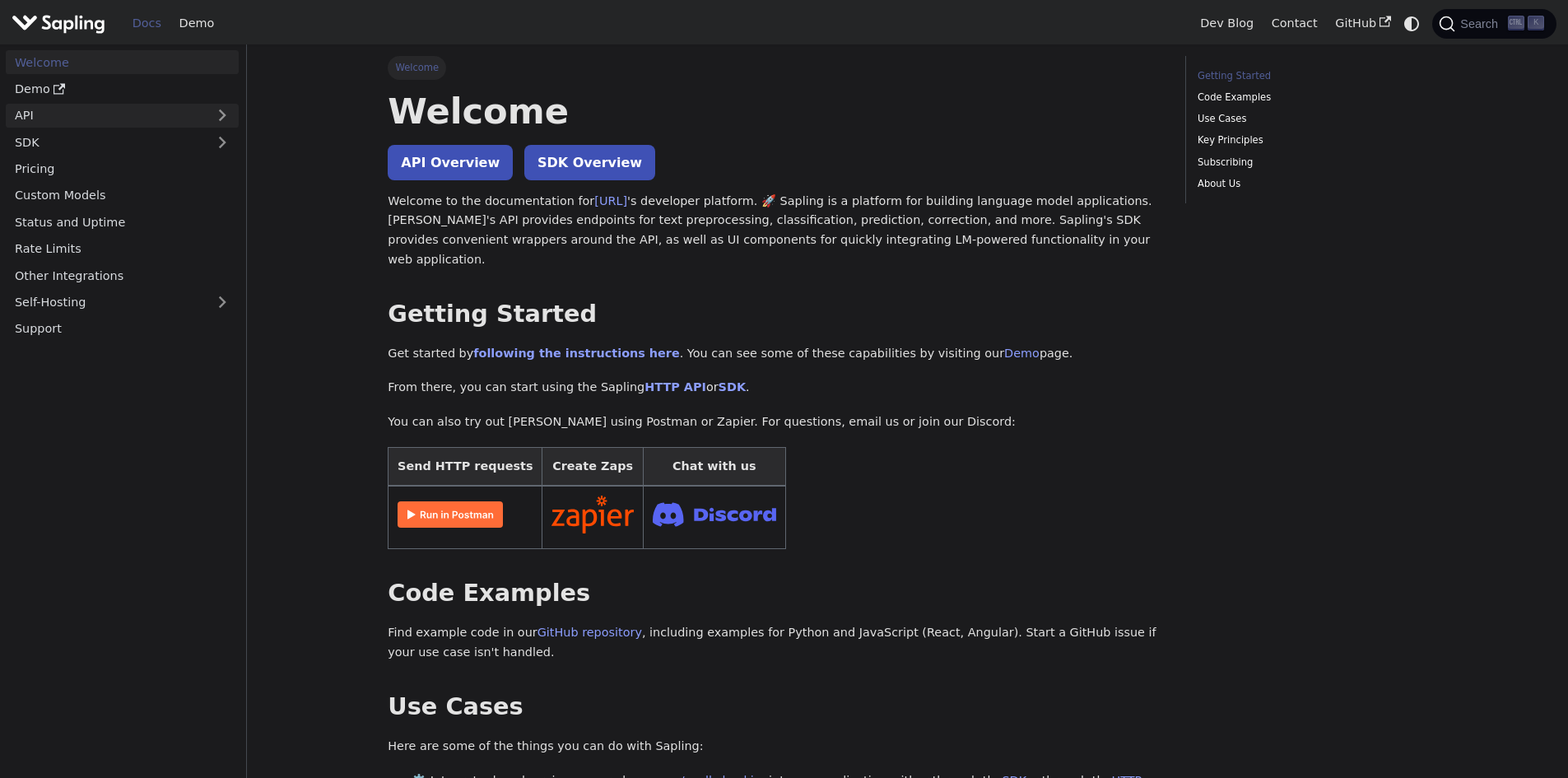
click at [202, 119] on link "API" at bounding box center [105, 116] width 200 height 24
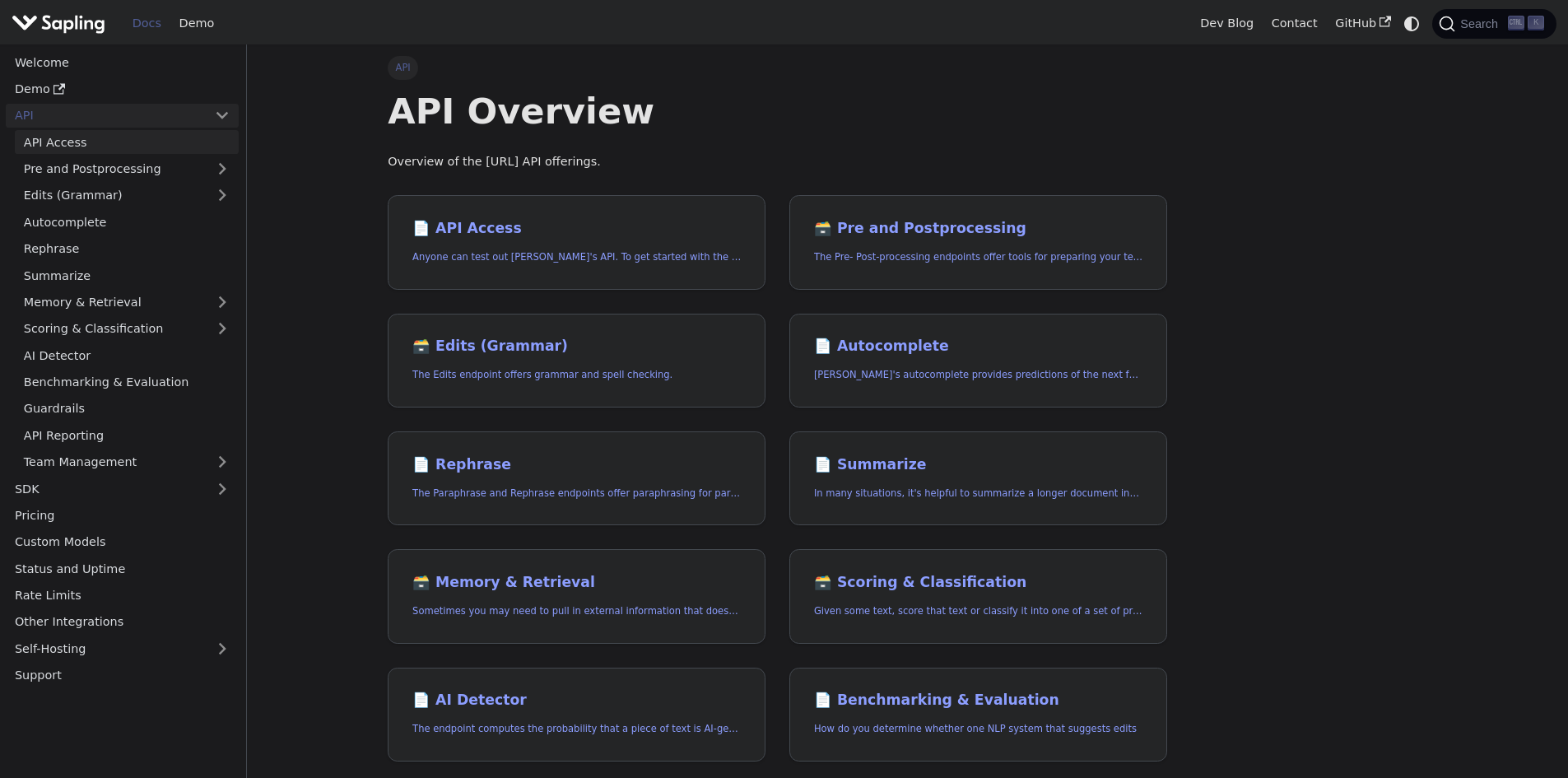
click at [40, 138] on link "API Access" at bounding box center [126, 142] width 224 height 24
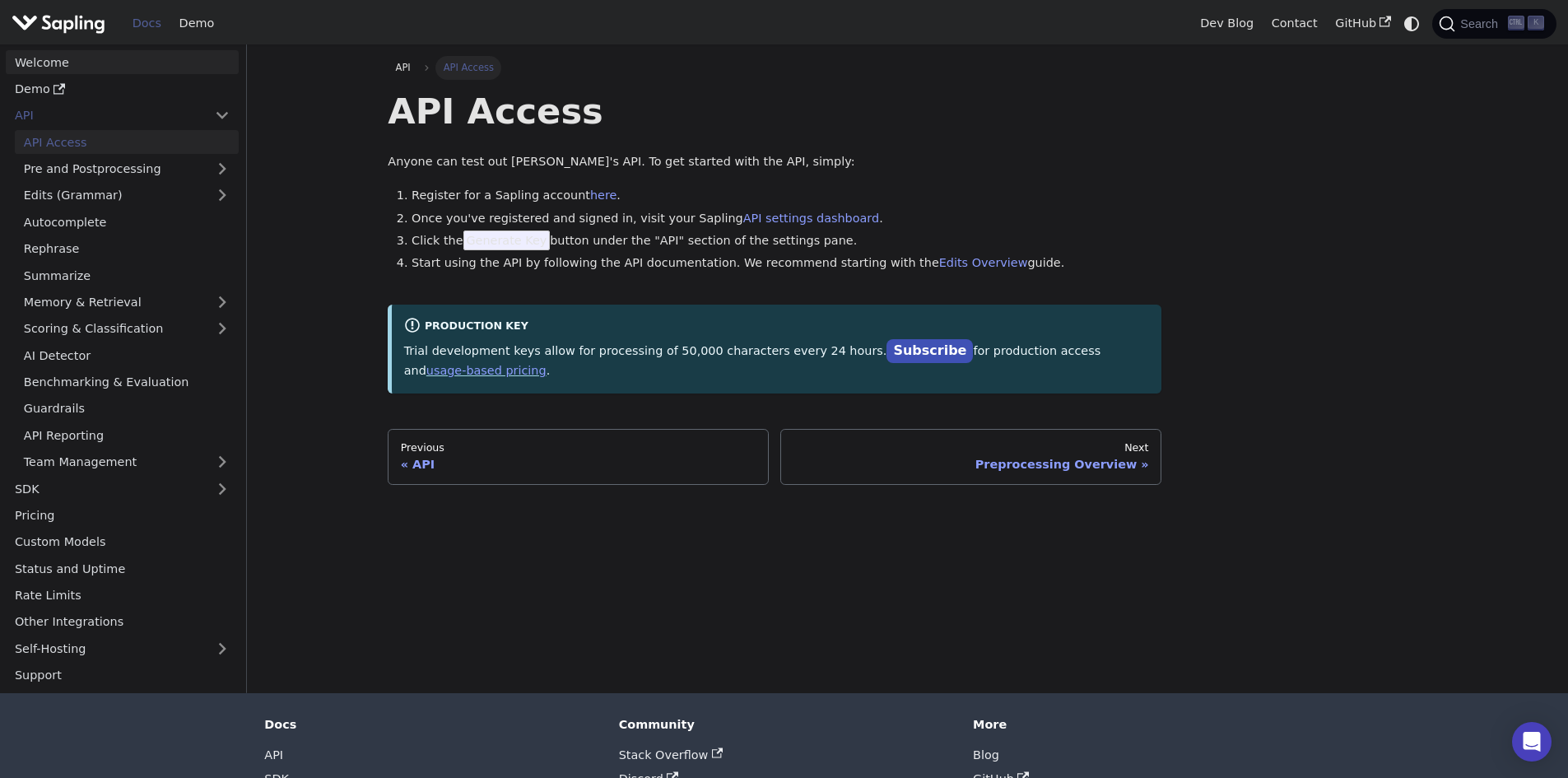
click at [26, 63] on link "Welcome" at bounding box center [122, 62] width 233 height 24
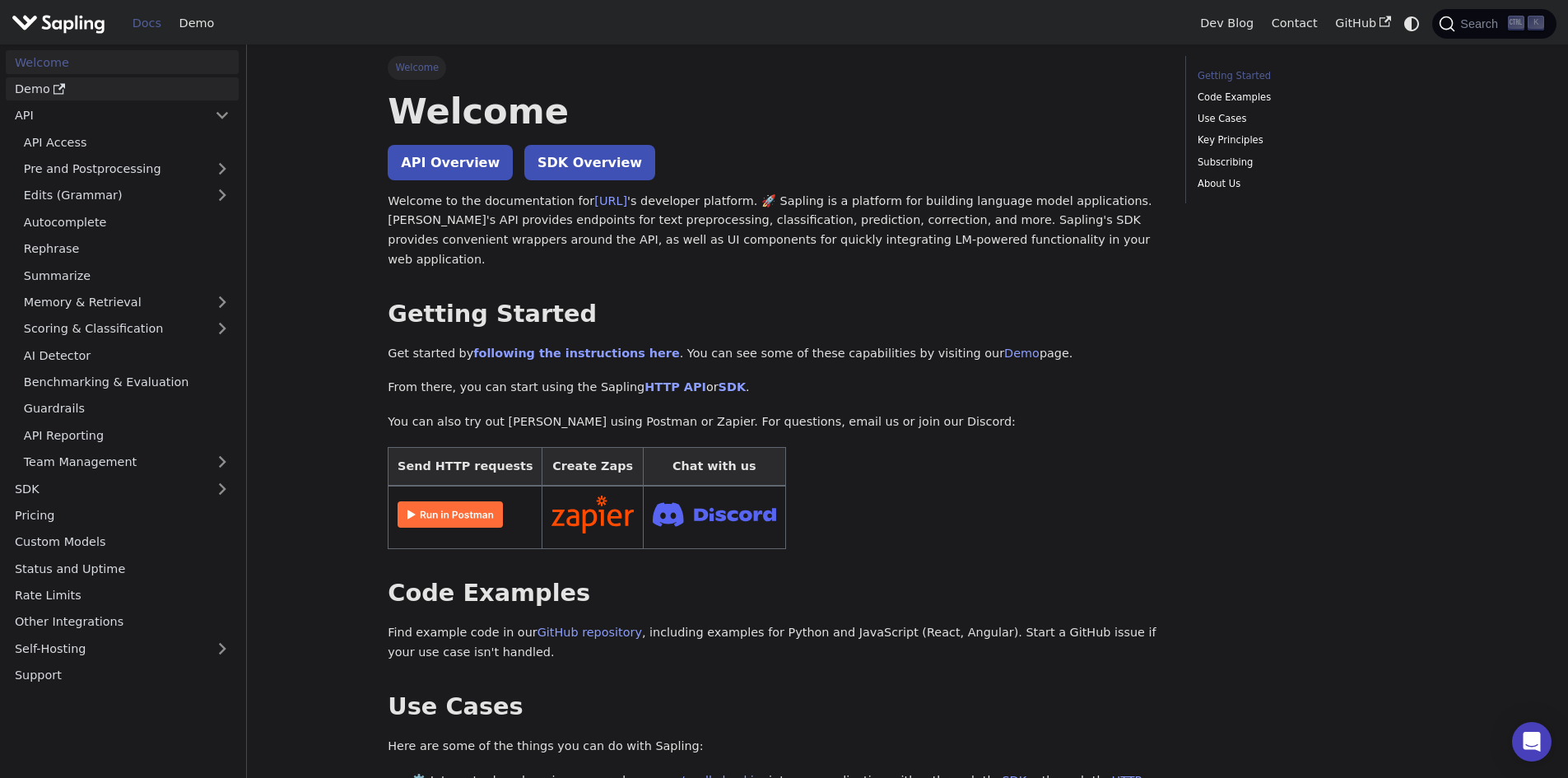
click at [30, 85] on link "Demo" at bounding box center [122, 89] width 233 height 24
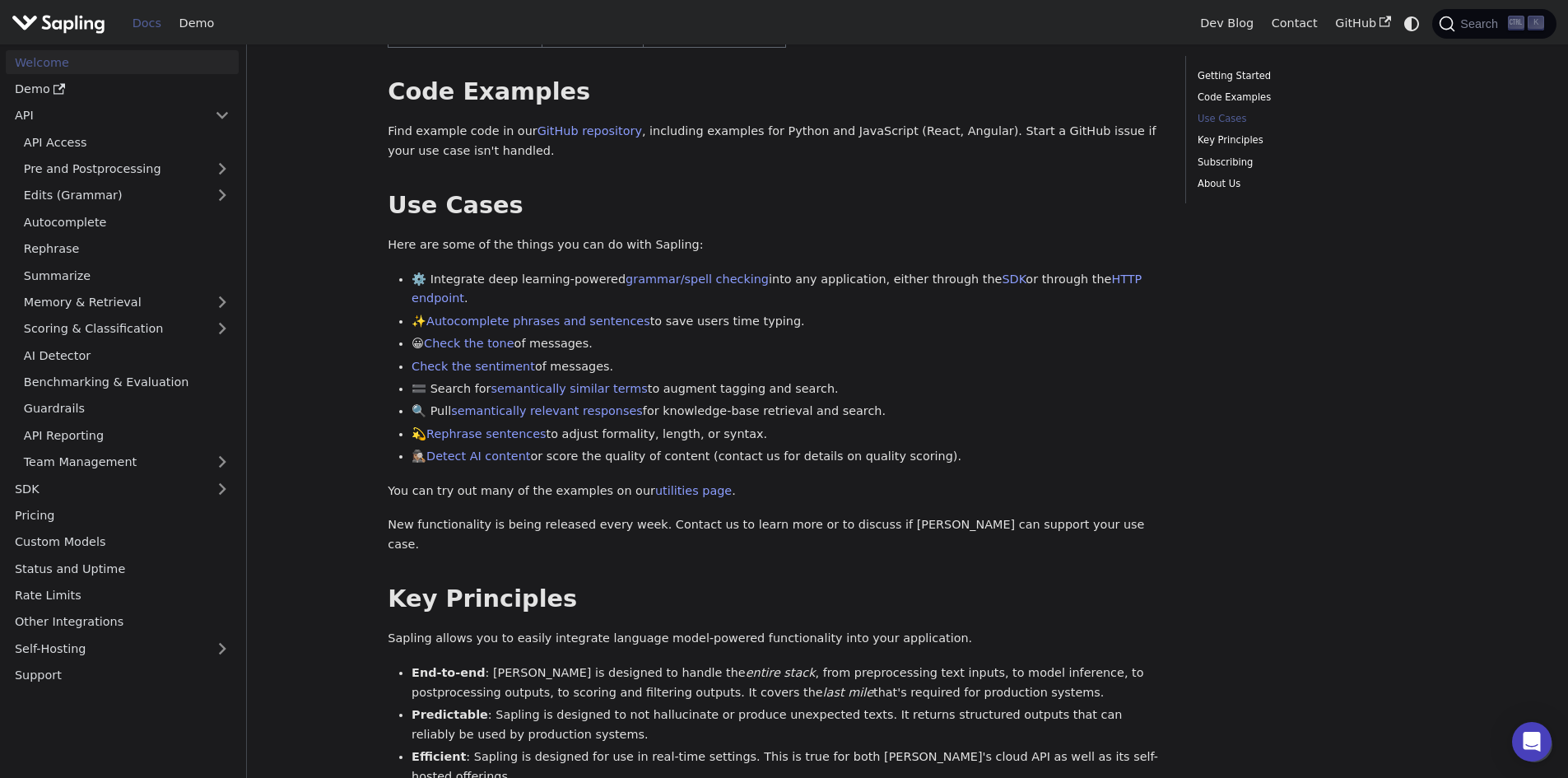
scroll to position [494, 0]
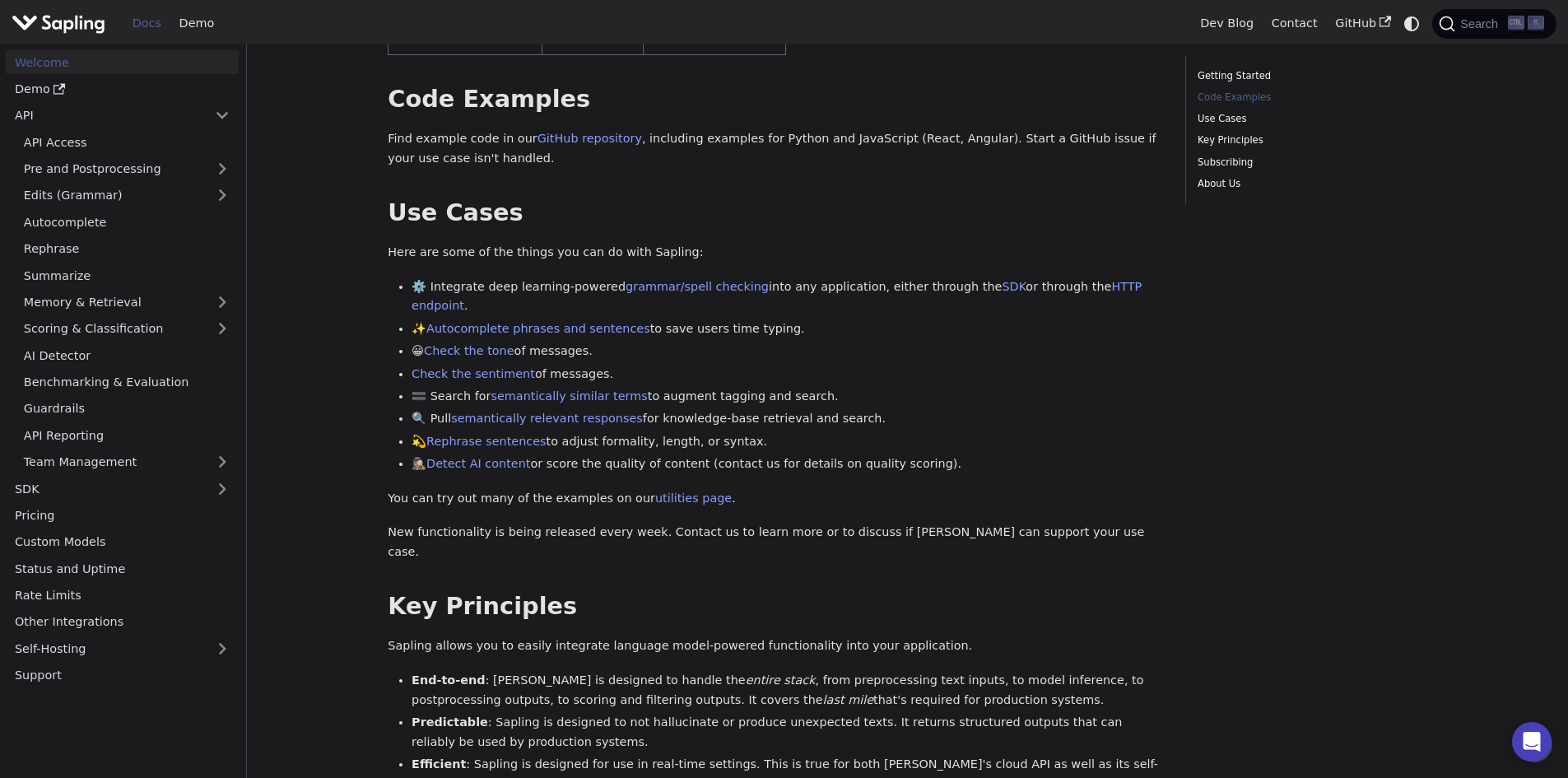
drag, startPoint x: 381, startPoint y: 210, endPoint x: 767, endPoint y: 304, distance: 397.3
click at [730, 303] on div "Welcome On this page Welcome API Overview SDK Overview Welcome to the documenta…" at bounding box center [774, 443] width 797 height 1762
click at [1236, 339] on div "Getting Started Code Examples Use Cases Key Principles Subscribing About Us" at bounding box center [1305, 443] width 266 height 1762
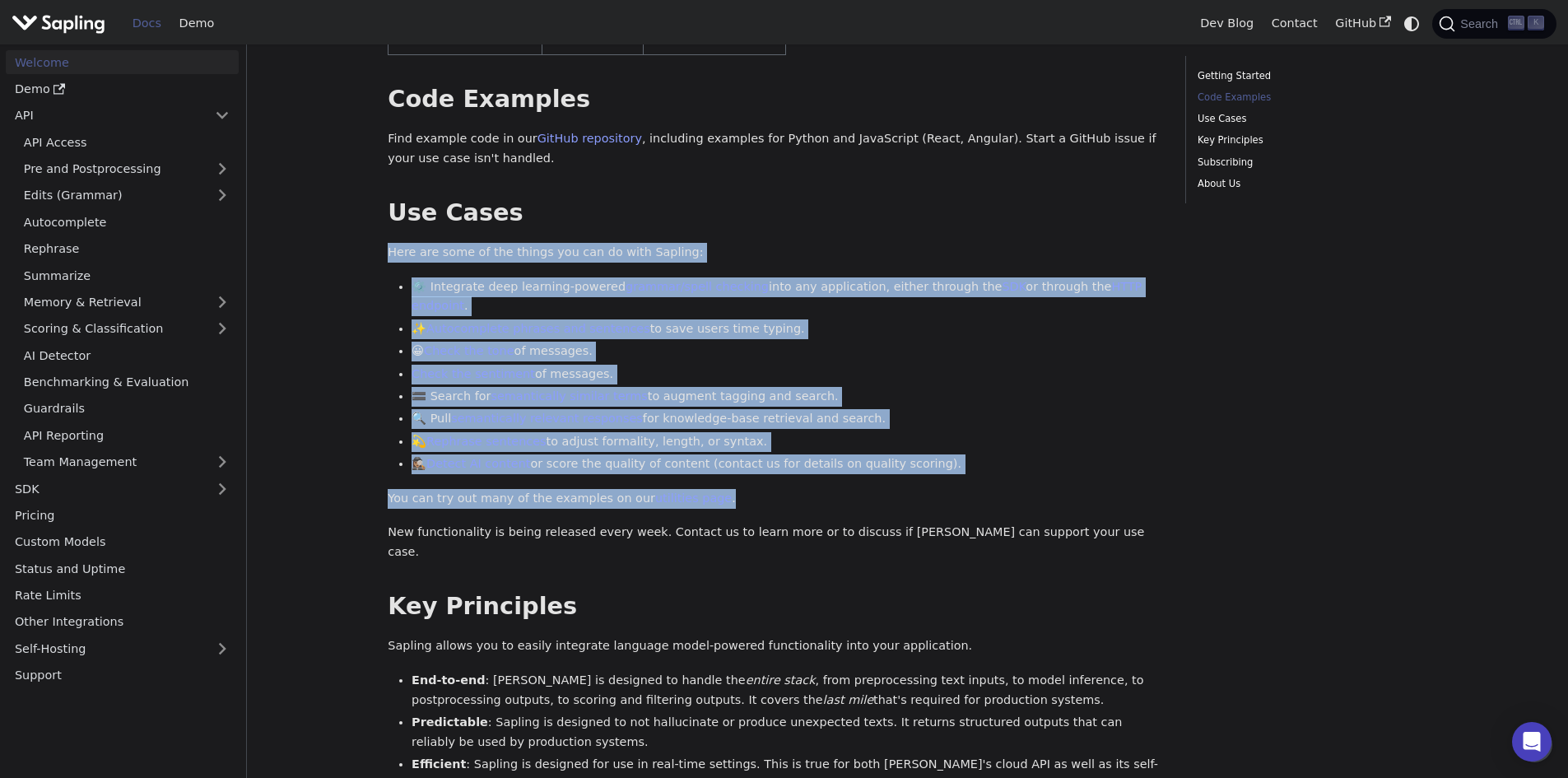
drag, startPoint x: 896, startPoint y: 465, endPoint x: 379, endPoint y: 214, distance: 574.7
click at [379, 214] on div "Welcome On this page Welcome API Overview SDK Overview Welcome to the documenta…" at bounding box center [774, 443] width 797 height 1762
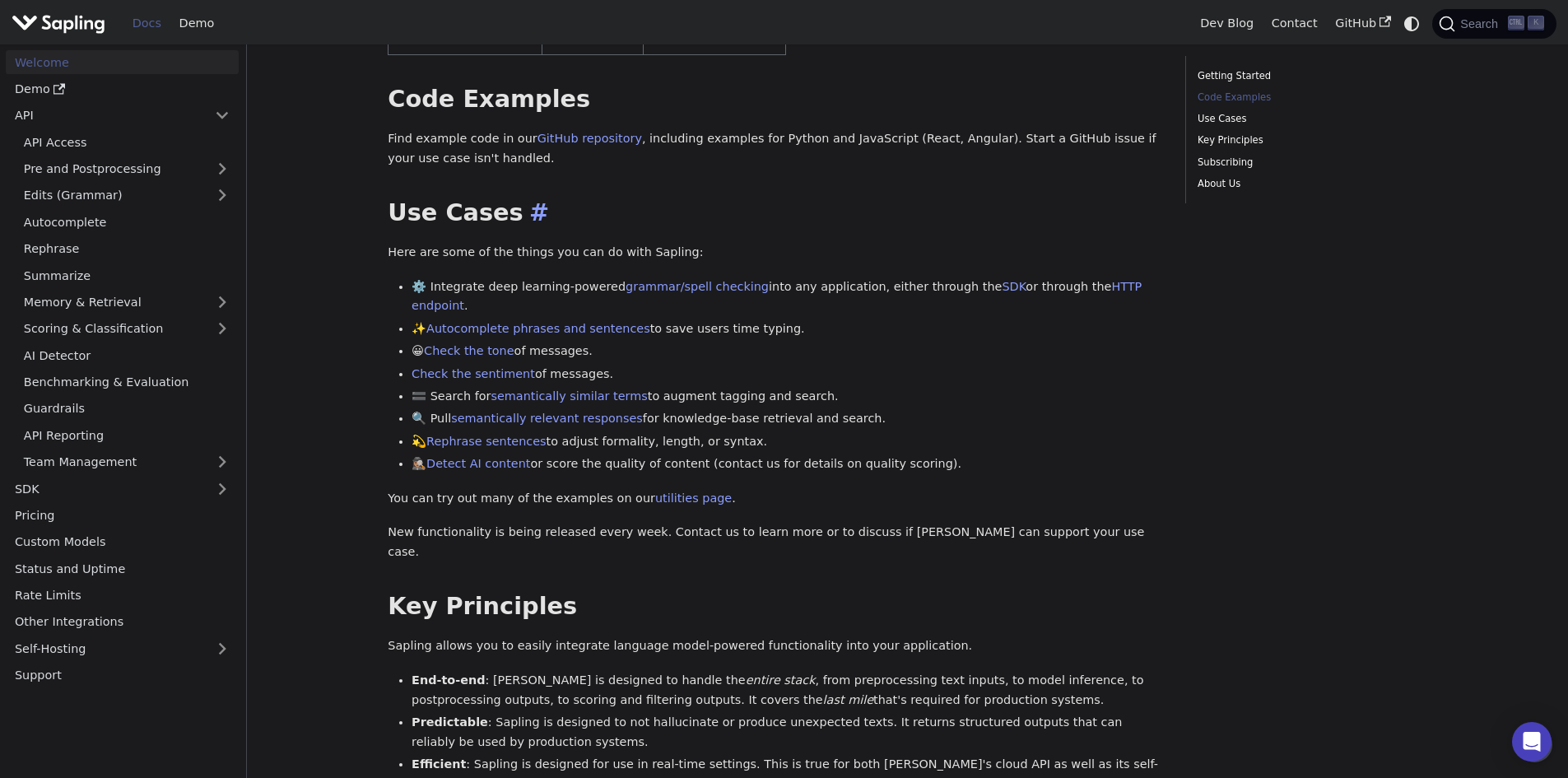
click at [743, 198] on h2 "Use Cases ​" at bounding box center [775, 213] width 774 height 30
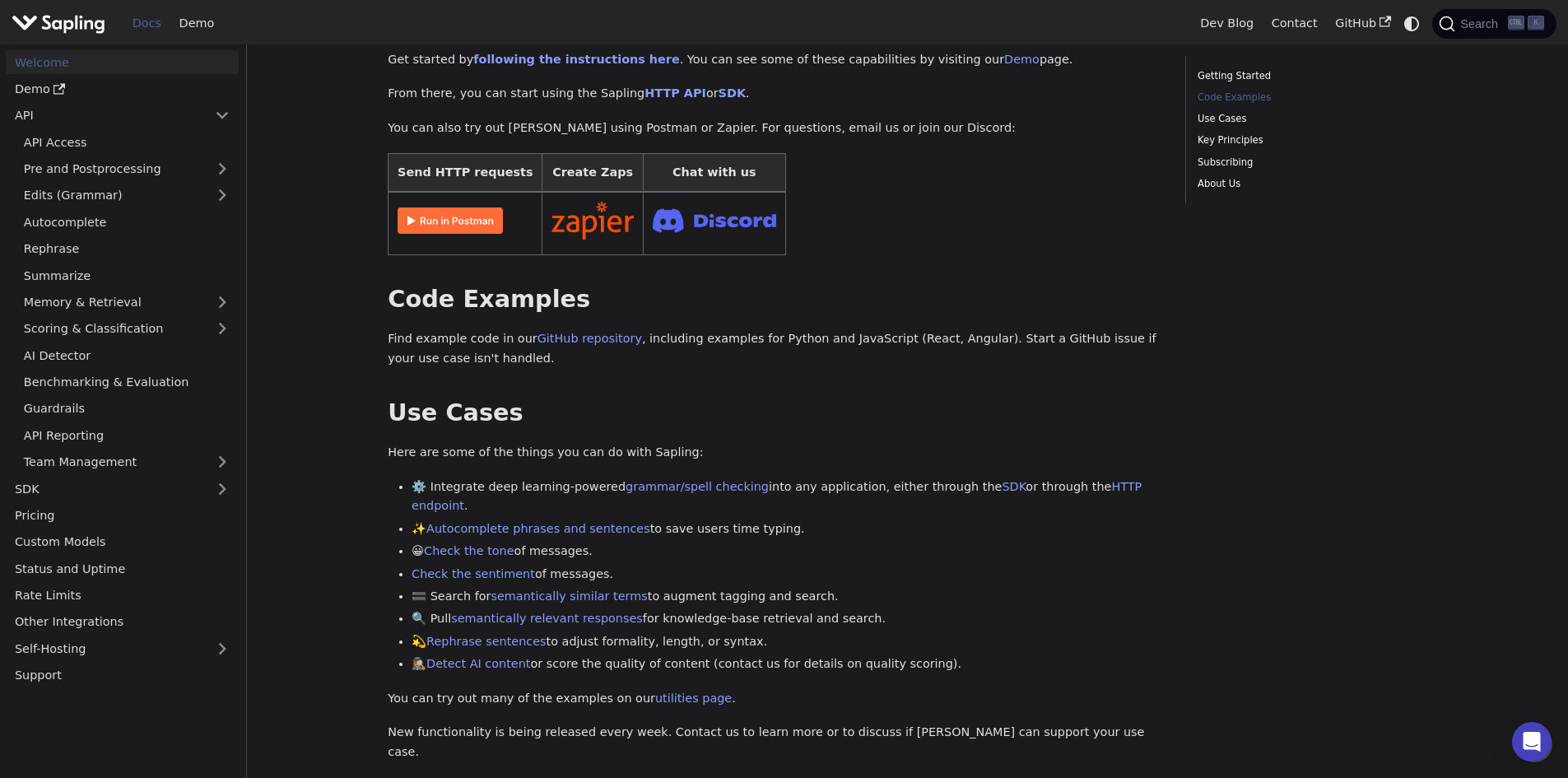
scroll to position [82, 0]
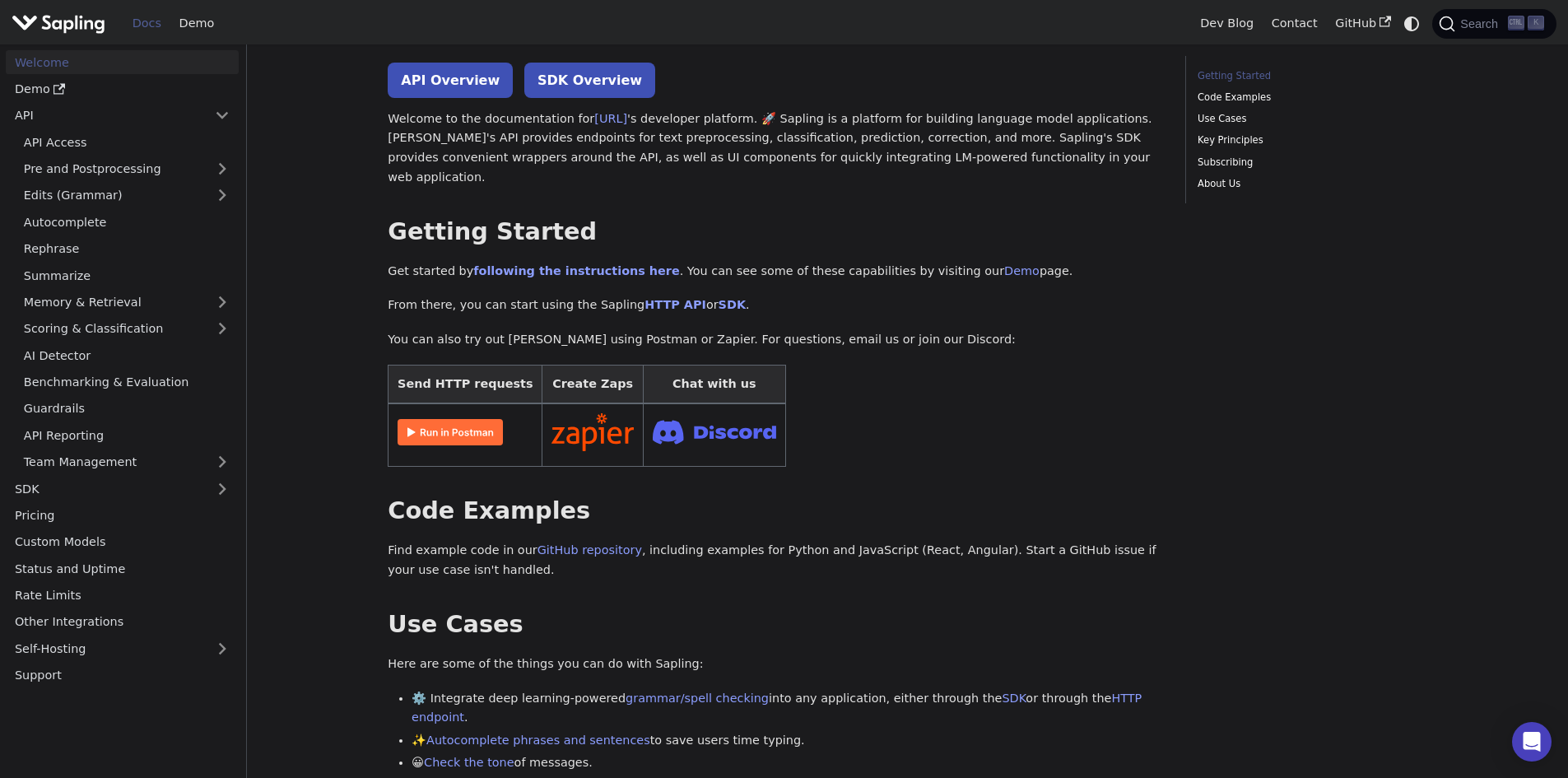
click at [419, 419] on img at bounding box center [450, 432] width 105 height 26
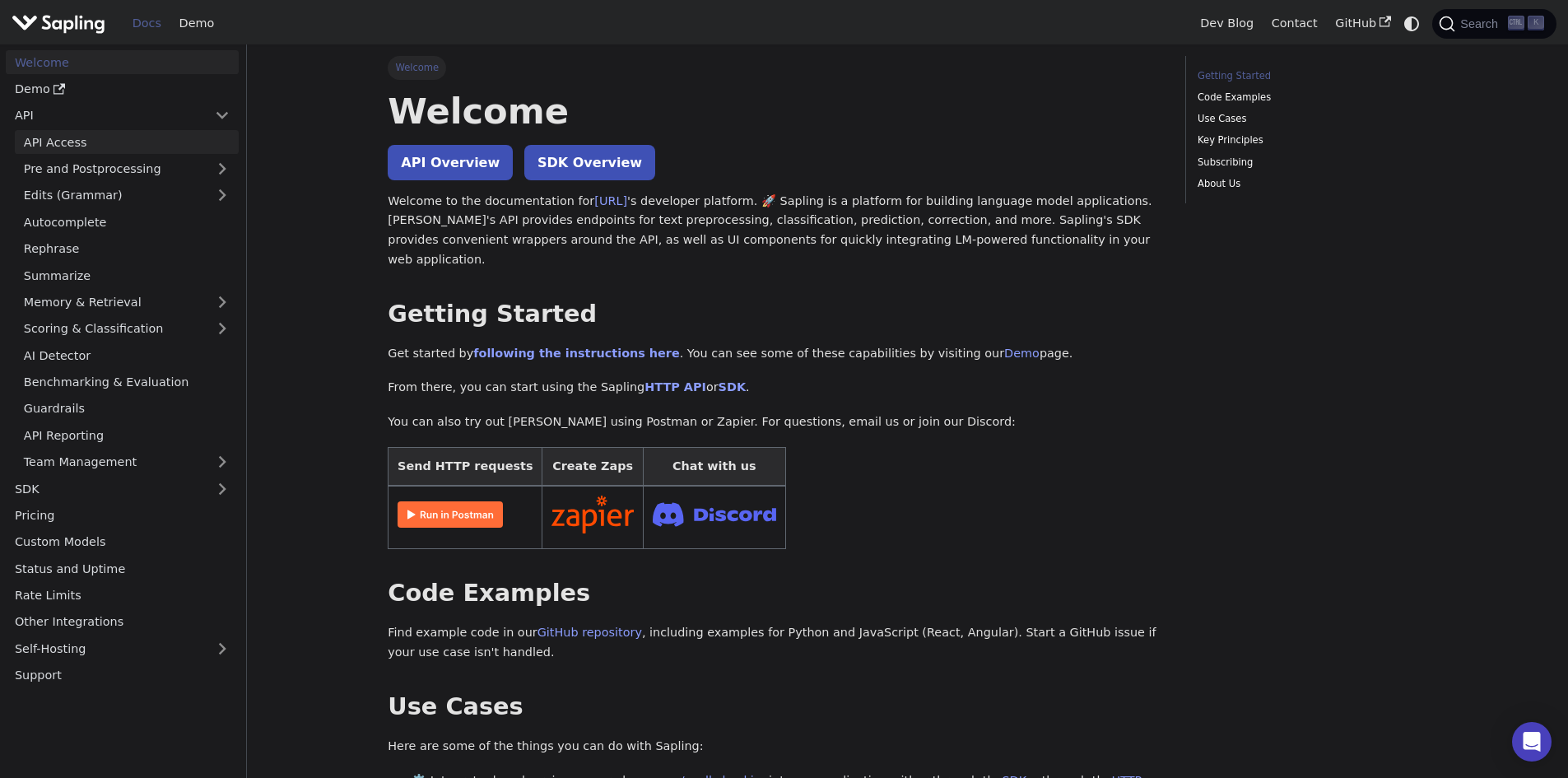
click at [98, 150] on link "API Access" at bounding box center [126, 142] width 224 height 24
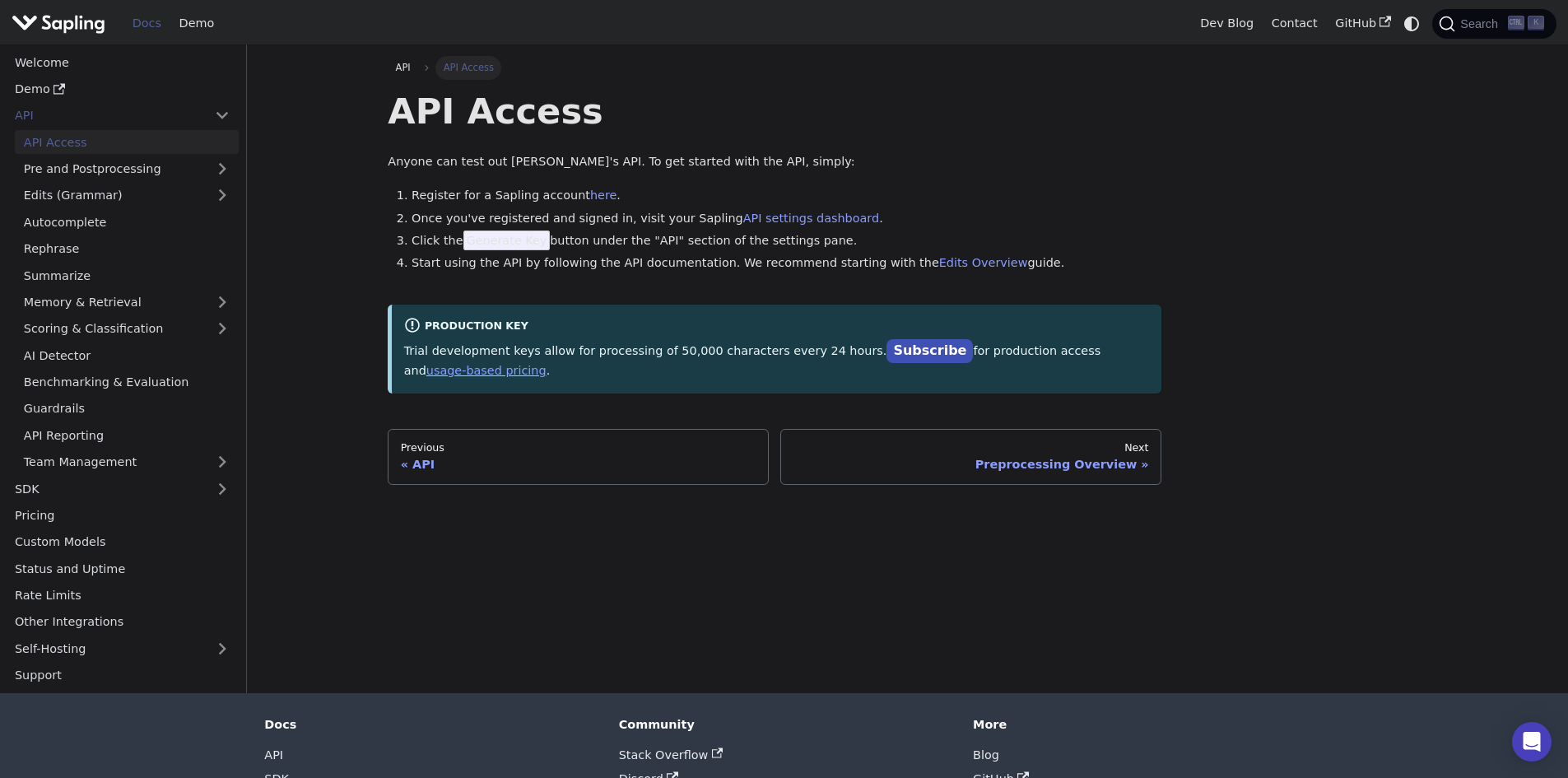
click at [474, 244] on span "Generate Key" at bounding box center [507, 240] width 88 height 20
click at [489, 243] on span "Generate Key" at bounding box center [507, 240] width 88 height 20
drag, startPoint x: 533, startPoint y: 232, endPoint x: 523, endPoint y: 231, distance: 10.0
click at [523, 231] on span "Generate Key" at bounding box center [507, 240] width 88 height 20
click at [520, 231] on span "Generate Key" at bounding box center [507, 240] width 88 height 20
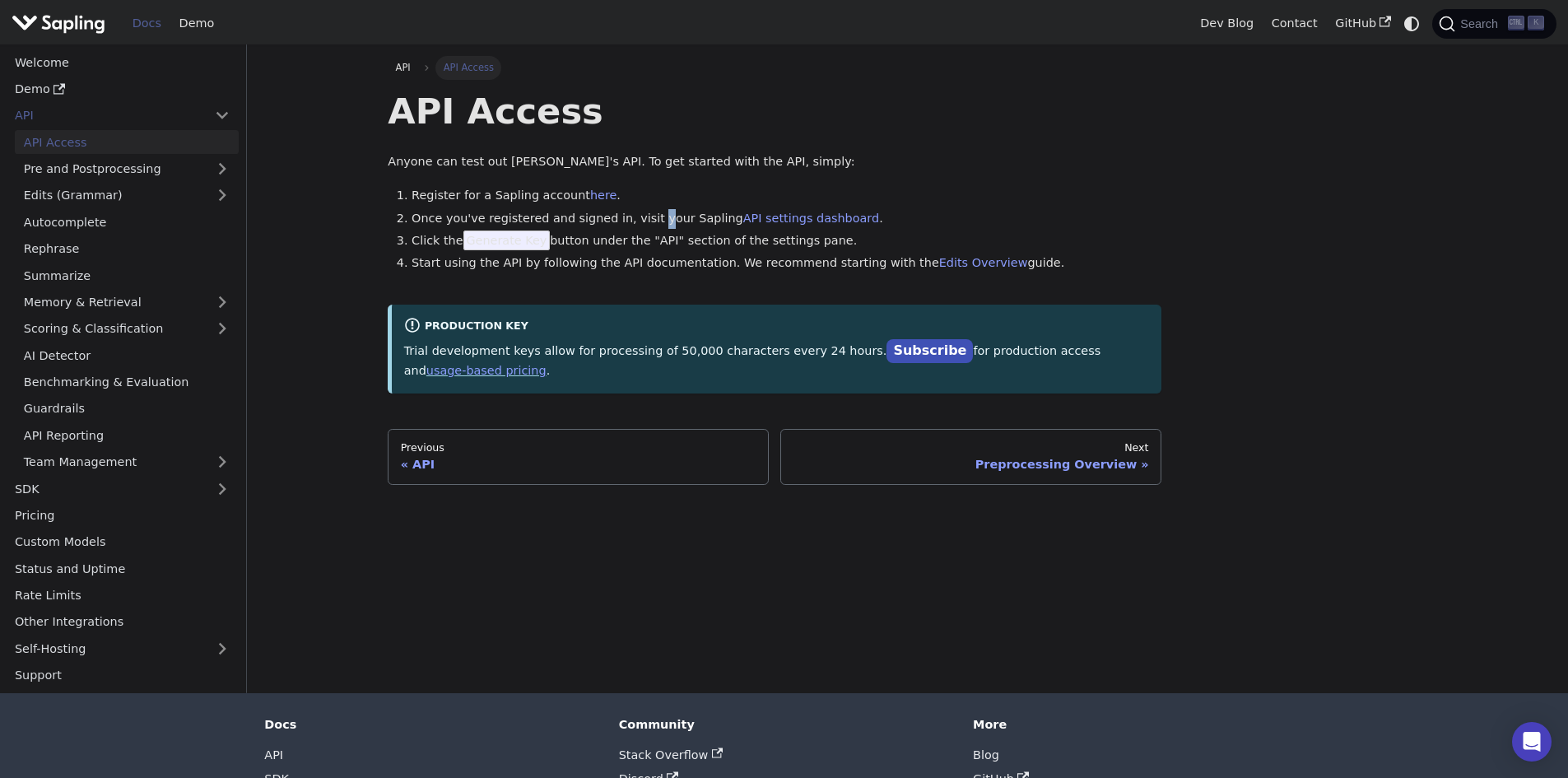
click at [636, 227] on li "Once you've registered and signed in, visit your Sapling API settings dashboard…" at bounding box center [787, 219] width 750 height 20
click at [634, 242] on li "Click the Generate Key button under the "API" section of the settings pane." at bounding box center [787, 241] width 750 height 20
drag, startPoint x: 697, startPoint y: 243, endPoint x: 810, endPoint y: 234, distance: 113.4
click at [810, 234] on li "Click the Generate Key button under the "API" section of the settings pane." at bounding box center [787, 241] width 750 height 20
click at [787, 288] on div "API Access Anyone can test out [PERSON_NAME]'s API. To get started with the API…" at bounding box center [775, 241] width 774 height 304
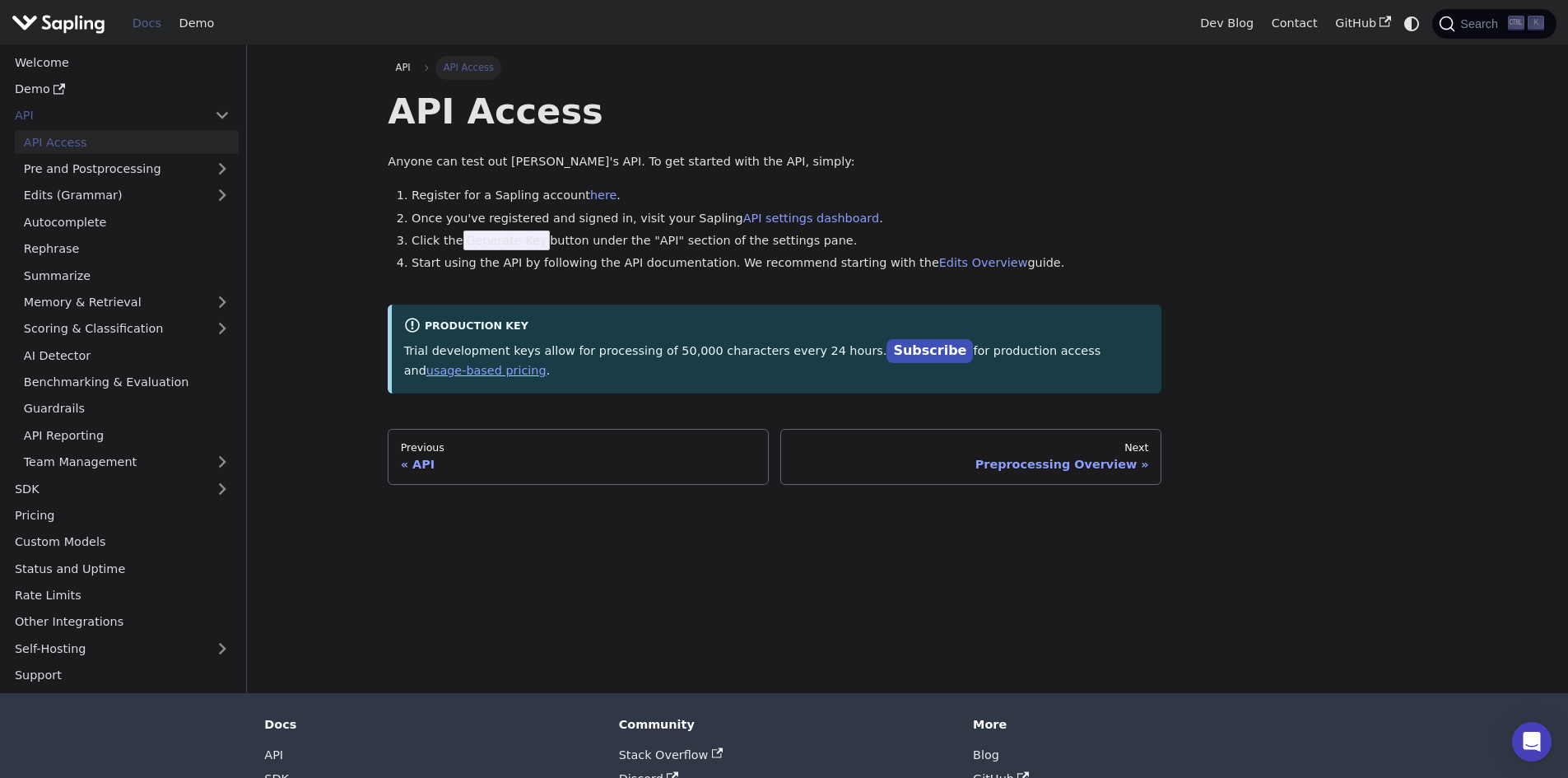
click at [446, 162] on p "Anyone can test out [PERSON_NAME]'s API. To get started with the API, simply:" at bounding box center [775, 162] width 774 height 20
